Goal: Task Accomplishment & Management: Use online tool/utility

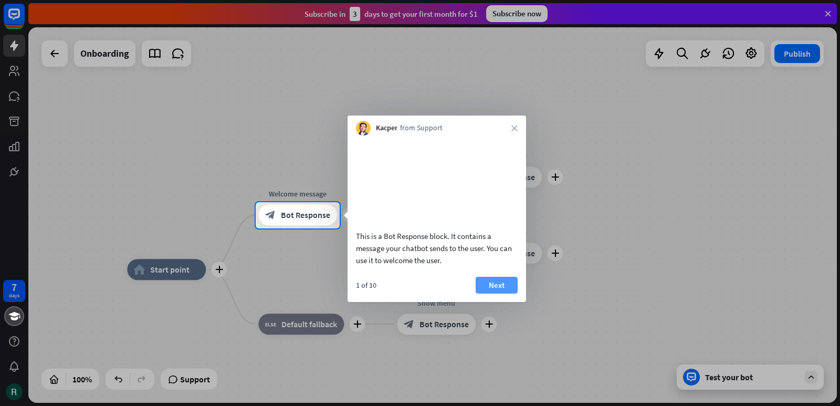
click at [488, 293] on button "Next" at bounding box center [497, 285] width 42 height 17
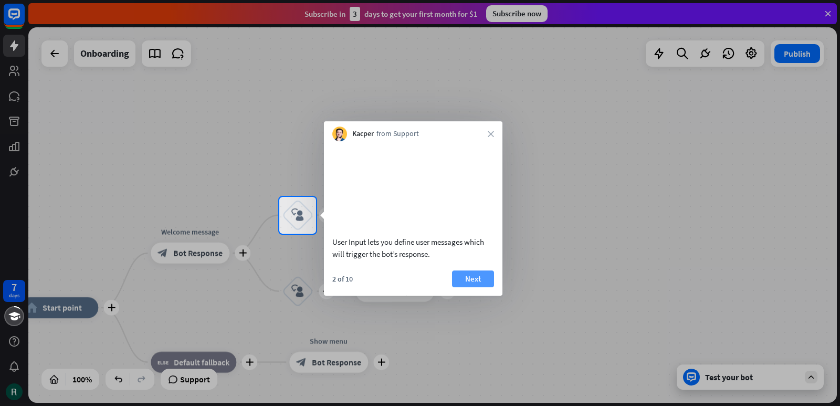
click at [472, 287] on button "Next" at bounding box center [473, 278] width 42 height 17
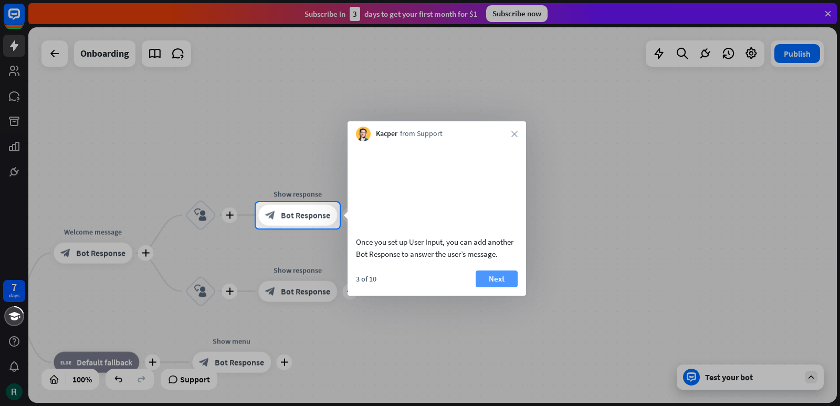
click at [493, 287] on button "Next" at bounding box center [497, 278] width 42 height 17
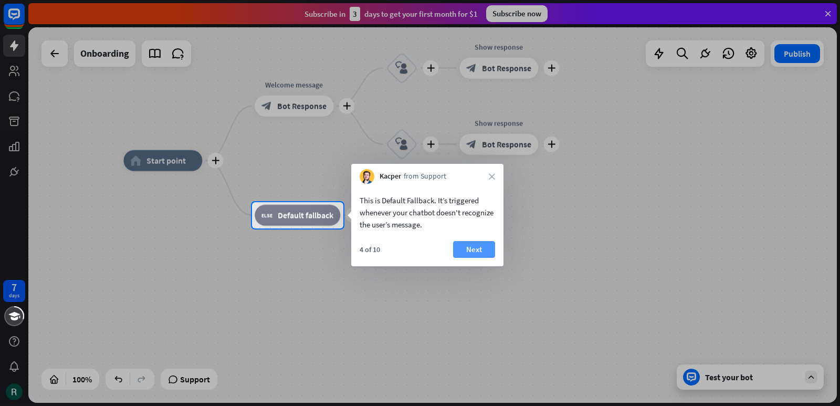
click at [473, 254] on button "Next" at bounding box center [474, 249] width 42 height 17
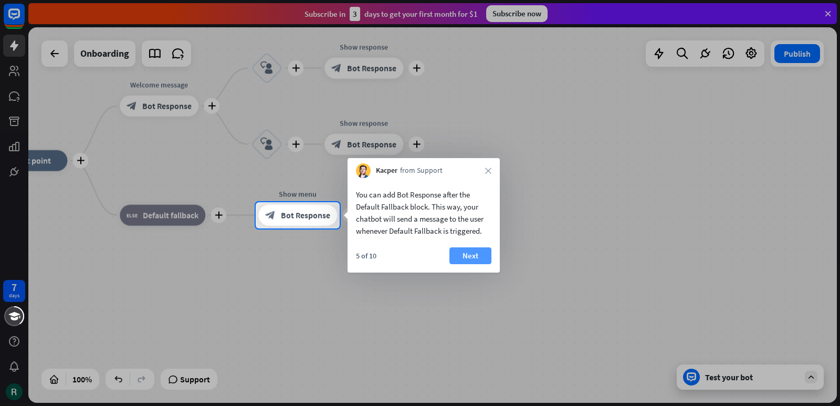
click at [473, 255] on button "Next" at bounding box center [470, 255] width 42 height 17
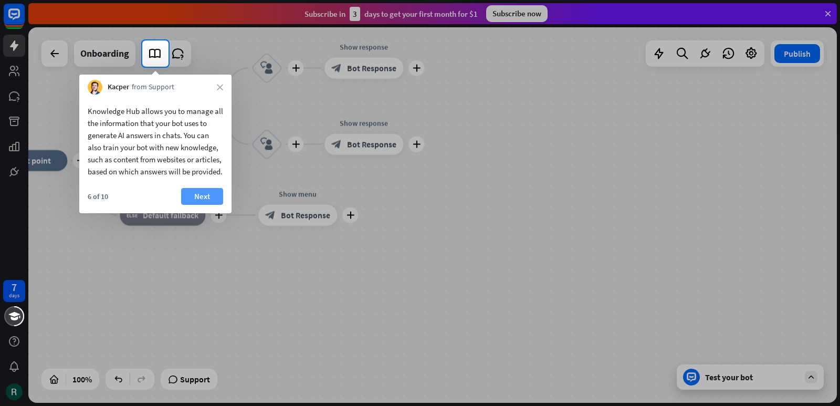
click at [213, 205] on button "Next" at bounding box center [202, 196] width 42 height 17
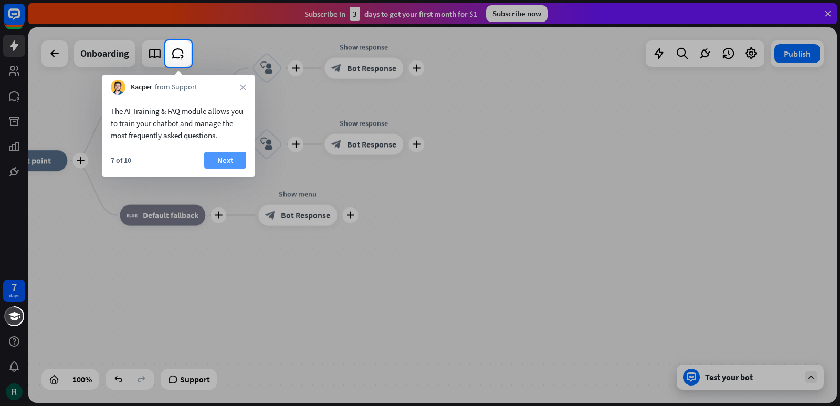
click at [218, 155] on button "Next" at bounding box center [225, 160] width 42 height 17
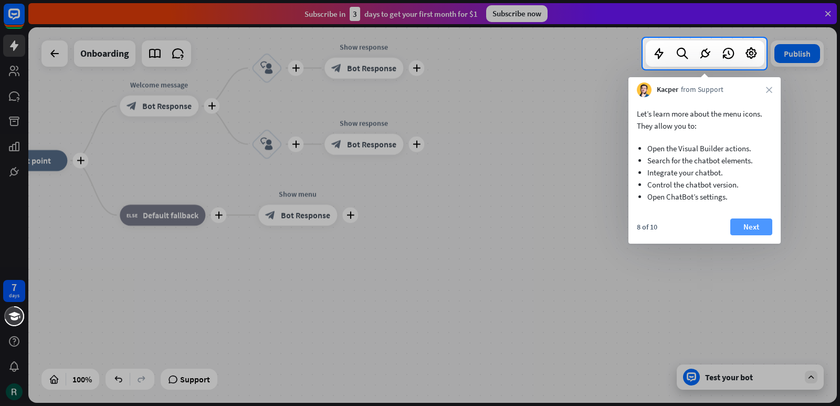
click at [769, 232] on button "Next" at bounding box center [751, 226] width 42 height 17
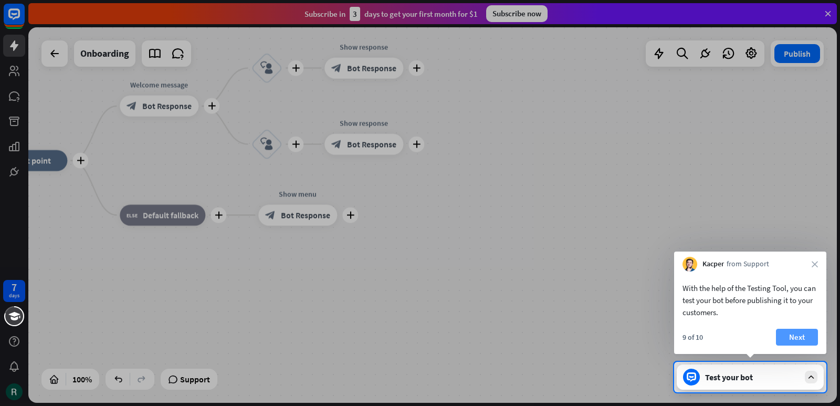
click at [800, 337] on button "Next" at bounding box center [797, 337] width 42 height 17
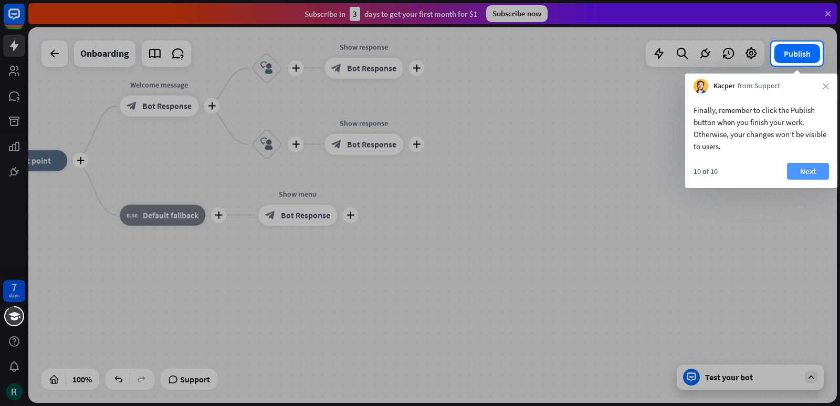
click at [814, 177] on button "Next" at bounding box center [808, 171] width 42 height 17
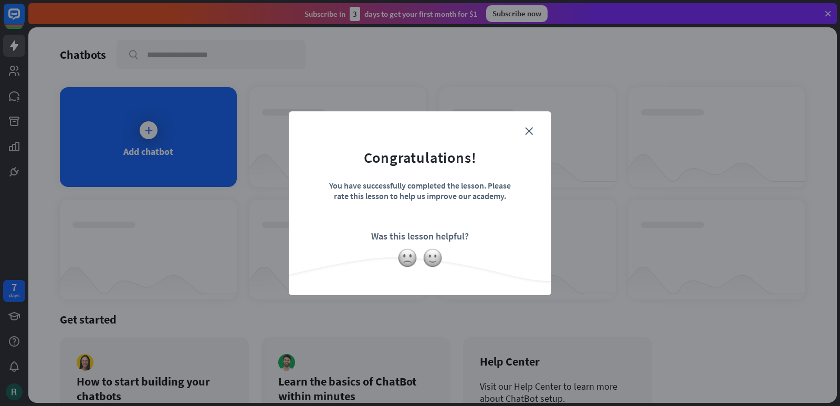
click at [536, 132] on form "Congratulations! You have successfully completed the lesson. Please rate this l…" at bounding box center [420, 186] width 236 height 125
click at [533, 131] on form "Congratulations! You have successfully completed the lesson. Please rate this l…" at bounding box center [420, 186] width 236 height 125
click at [527, 135] on form "Congratulations! You have successfully completed the lesson. Please rate this l…" at bounding box center [420, 186] width 236 height 125
click at [528, 131] on icon "close" at bounding box center [529, 131] width 8 height 8
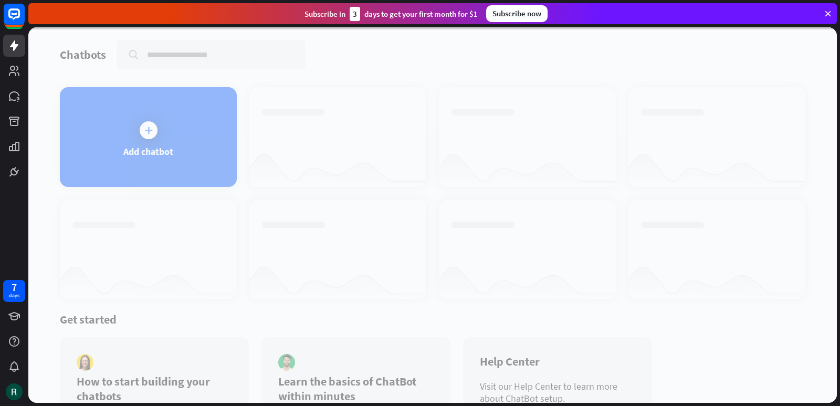
click at [205, 156] on div at bounding box center [432, 214] width 808 height 375
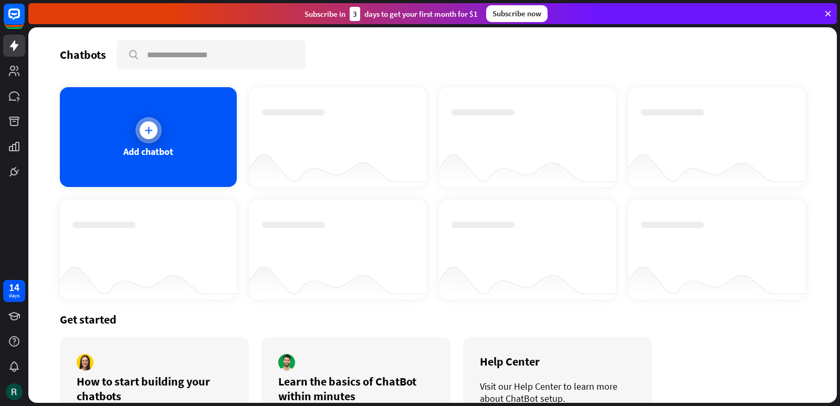
click at [174, 149] on div "Add chatbot" at bounding box center [148, 137] width 177 height 100
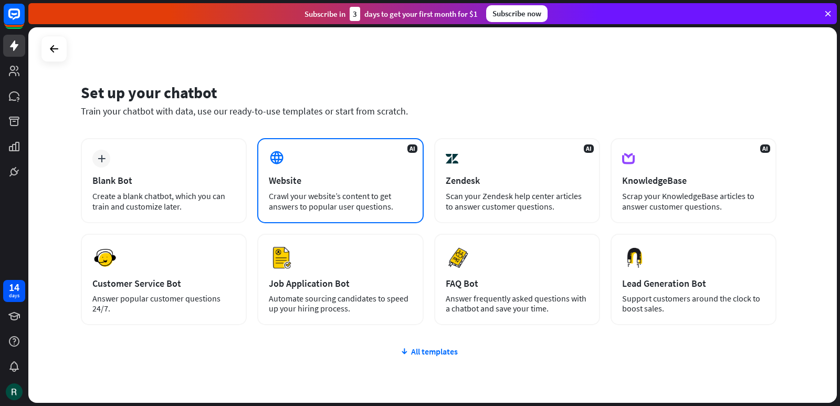
click at [335, 178] on div "Website" at bounding box center [340, 180] width 143 height 12
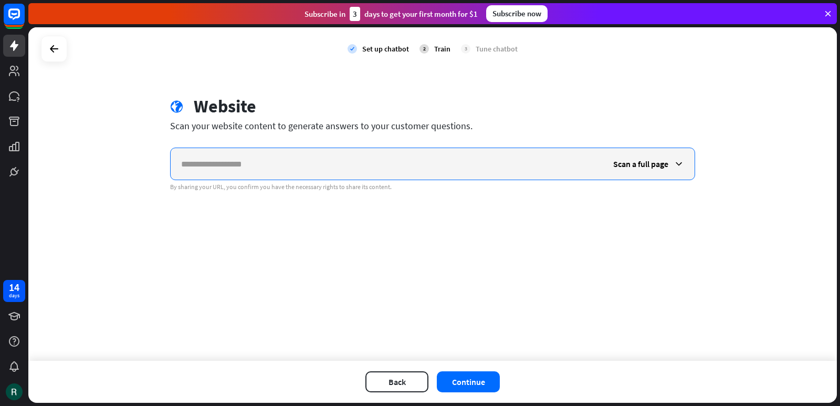
paste input "**********"
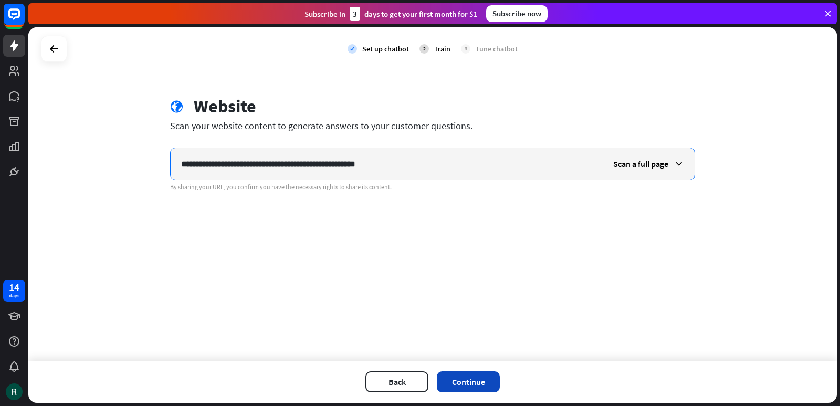
type input "**********"
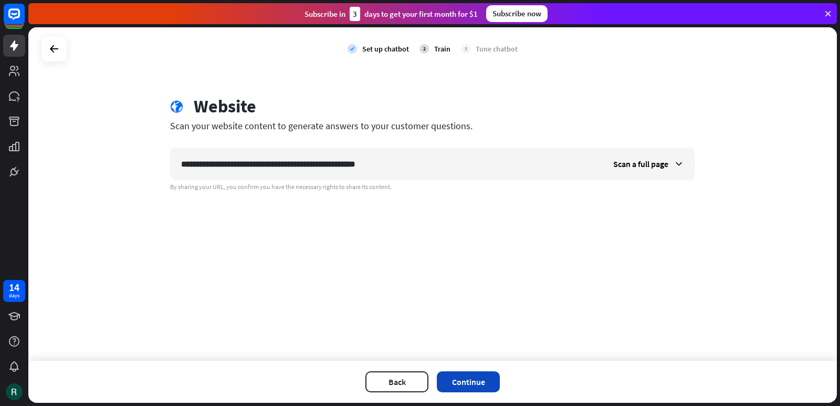
click at [477, 384] on button "Continue" at bounding box center [468, 381] width 63 height 21
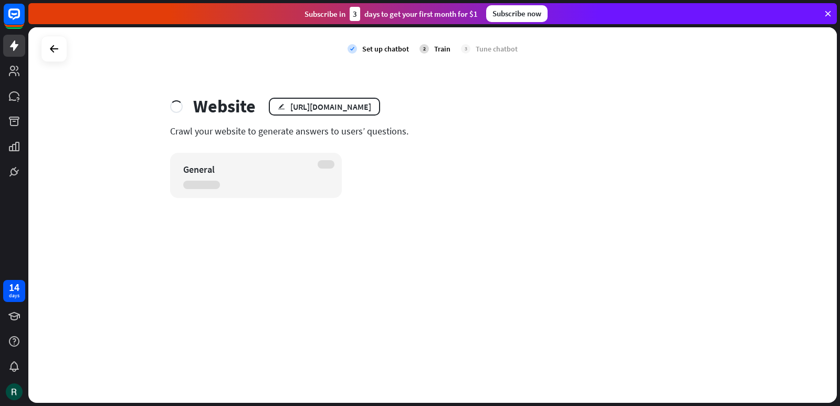
drag, startPoint x: 411, startPoint y: 136, endPoint x: 138, endPoint y: 142, distance: 273.1
click at [147, 146] on div "check Set up chatbot 2 Train 3 Tune chatbot Website edit https://phpractice2025…" at bounding box center [432, 214] width 808 height 375
click at [183, 163] on div "General" at bounding box center [246, 169] width 127 height 12
drag, startPoint x: 184, startPoint y: 162, endPoint x: 210, endPoint y: 184, distance: 34.3
click at [210, 185] on div "General" at bounding box center [256, 175] width 172 height 45
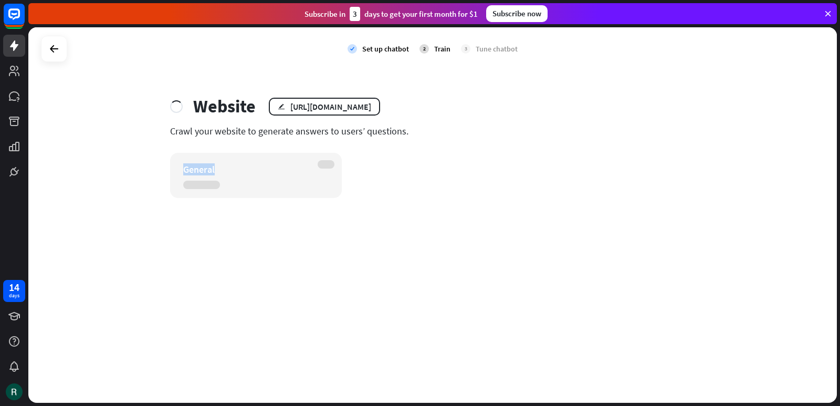
click at [172, 167] on div "General" at bounding box center [256, 175] width 172 height 45
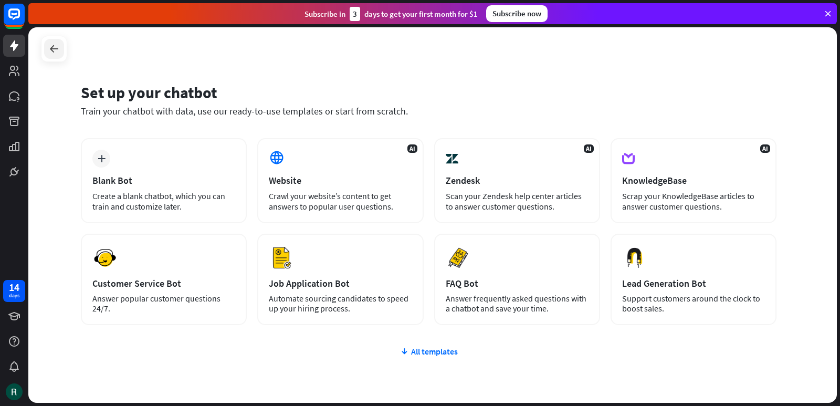
click at [58, 52] on icon at bounding box center [54, 49] width 13 height 13
